Goal: Task Accomplishment & Management: Manage account settings

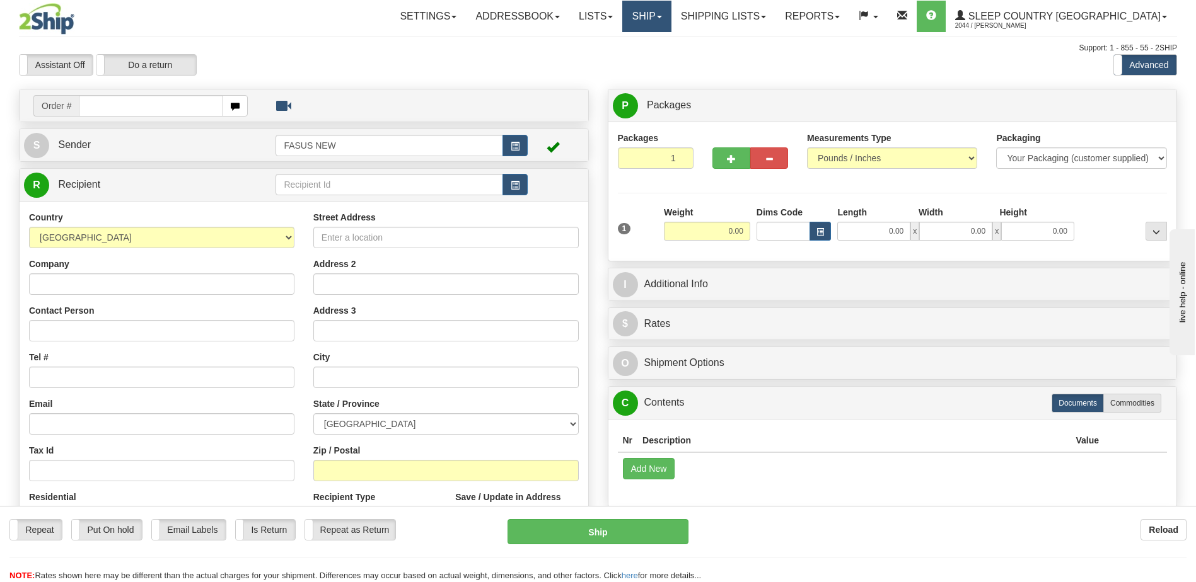
click at [671, 19] on link "Ship" at bounding box center [646, 17] width 49 height 32
click at [658, 61] on span "OnHold / Order Queue" at bounding box center [613, 60] width 89 height 10
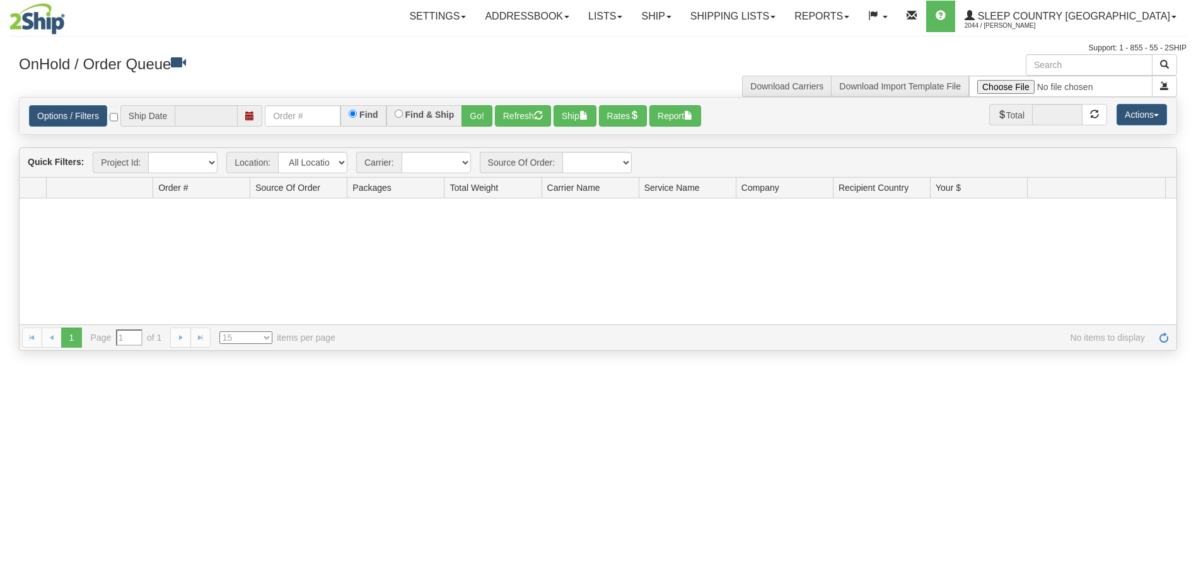
type input "[DATE]"
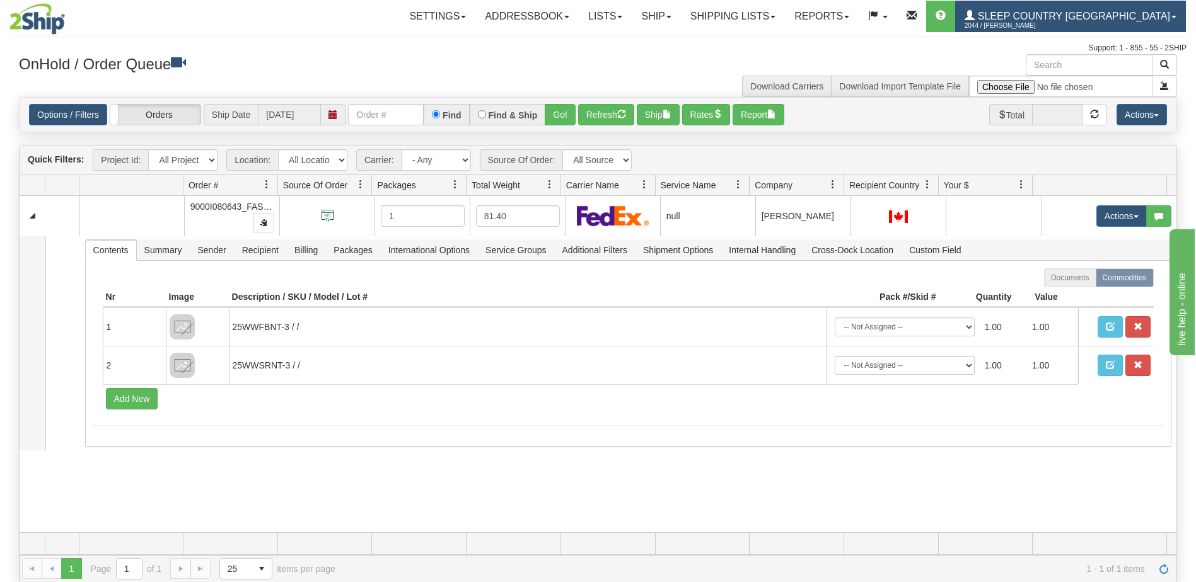
click at [1118, 13] on span "Sleep Country [GEOGRAPHIC_DATA]" at bounding box center [1071, 16] width 195 height 11
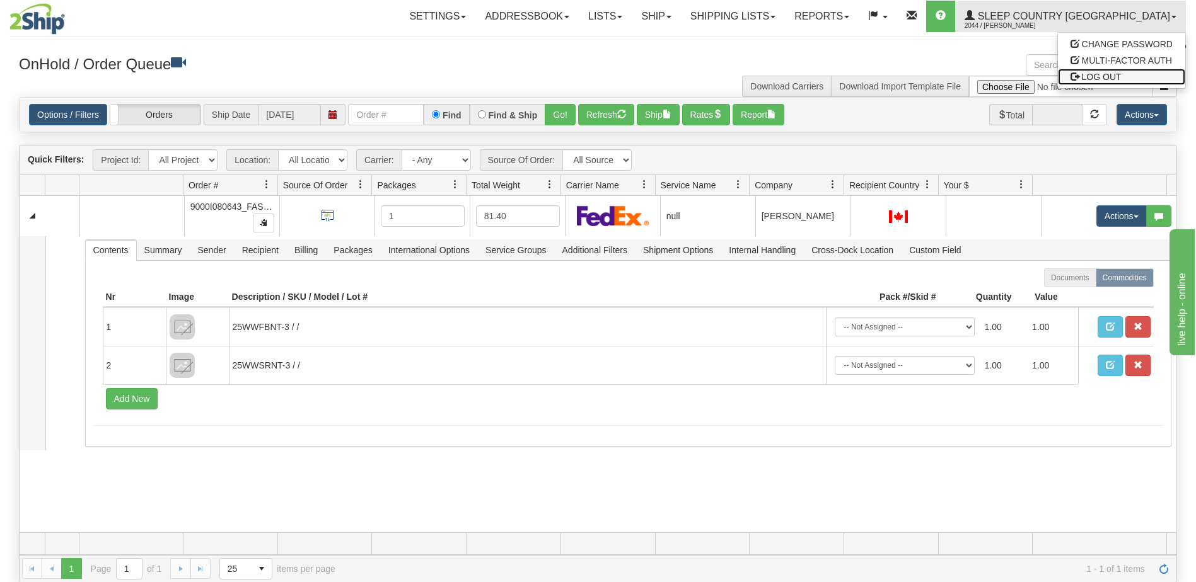
click at [1130, 79] on link "LOG OUT" at bounding box center [1121, 77] width 127 height 16
